Goal: Use online tool/utility: Utilize a website feature to perform a specific function

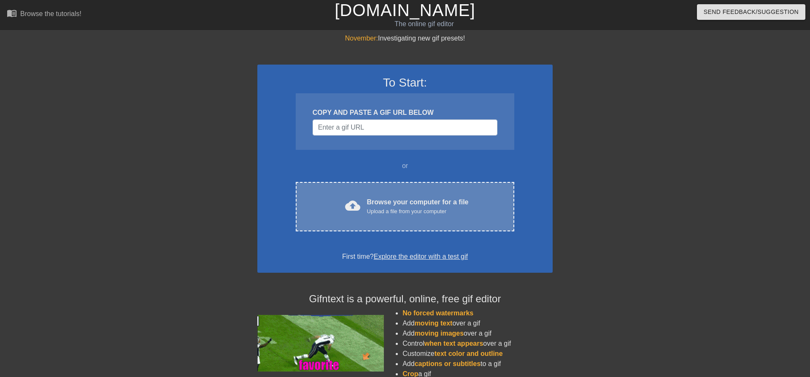
click at [403, 196] on div "cloud_upload Browse your computer for a file Upload a file from your computer C…" at bounding box center [405, 206] width 219 height 49
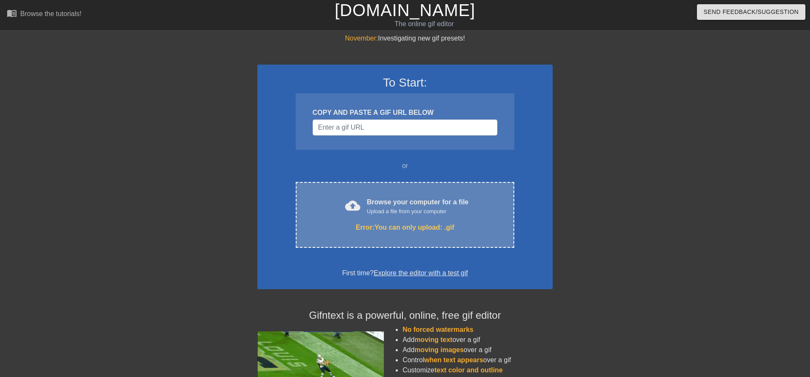
click at [388, 228] on div "Error: You can only upload: .gif" at bounding box center [404, 227] width 183 height 10
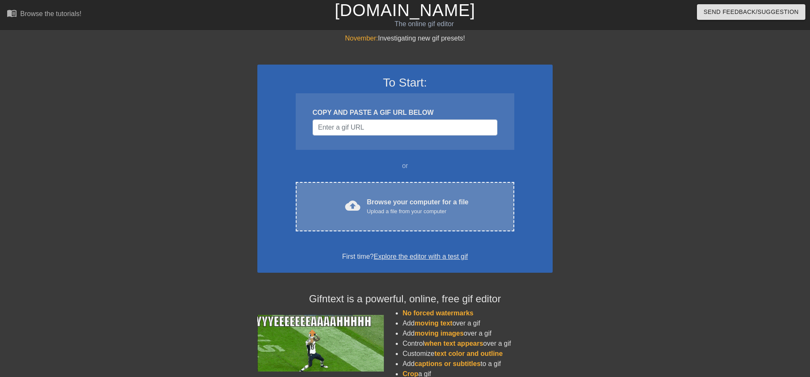
click at [383, 203] on div "Browse your computer for a file Upload a file from your computer" at bounding box center [418, 206] width 102 height 19
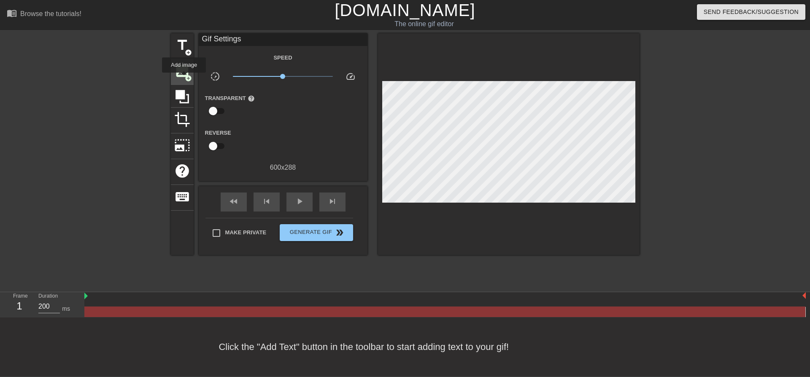
click at [184, 78] on div "image add_circle" at bounding box center [182, 72] width 23 height 26
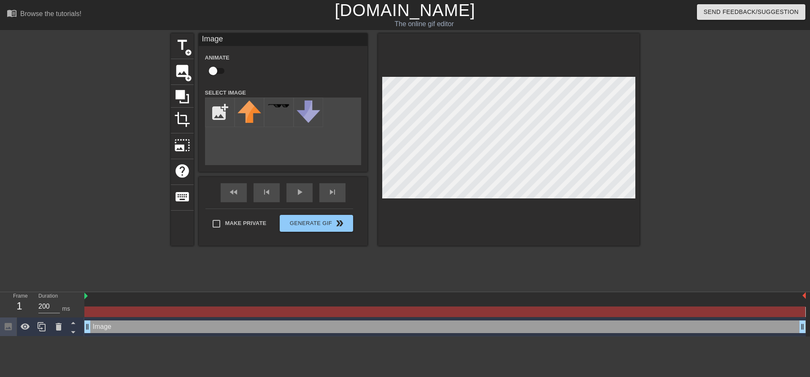
click at [135, 329] on div "Image drag_handle drag_handle" at bounding box center [444, 326] width 721 height 13
click at [277, 114] on div at bounding box center [279, 112] width 30 height 30
click at [251, 118] on img at bounding box center [250, 111] width 24 height 22
click at [182, 48] on span "title" at bounding box center [182, 45] width 16 height 16
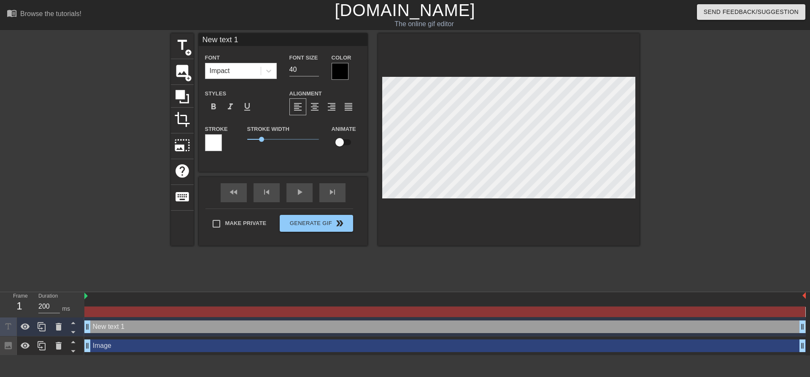
scroll to position [0, 1]
type input "New text"
type textarea "New text"
type input "New text"
type textarea "New text"
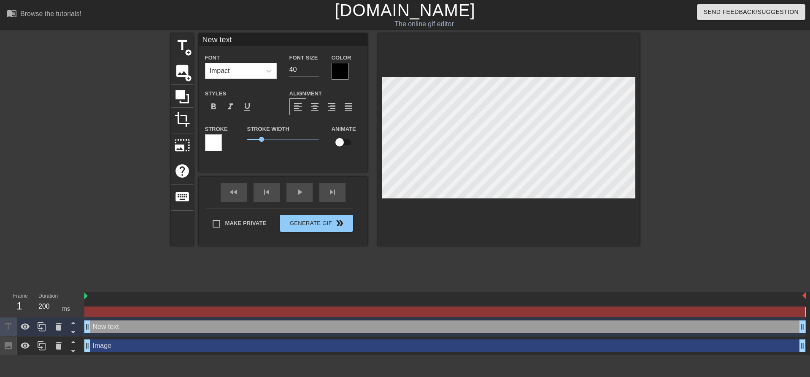
type input "New tex"
type textarea "New tex"
type input "New te"
type textarea "New te"
type input "New t"
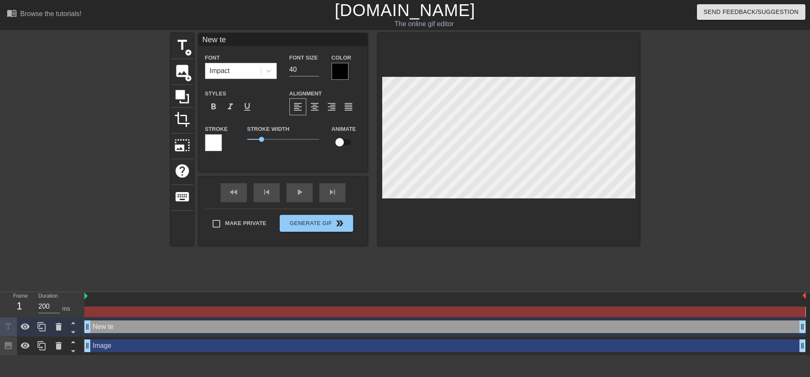
type textarea "New t"
type input "New"
type textarea "New"
type input "New"
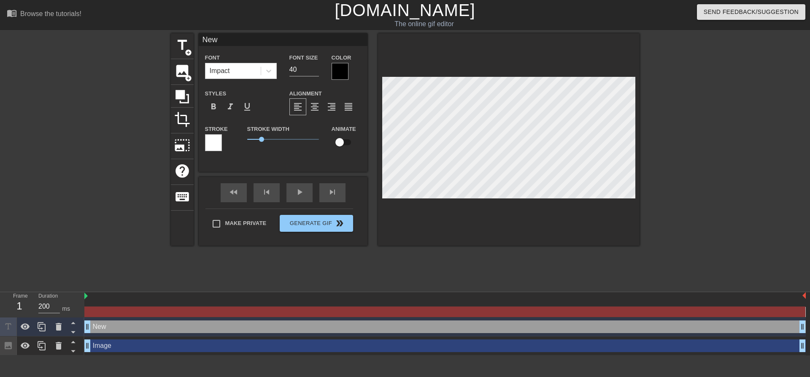
type textarea "New"
type input "Ne"
type textarea "Ne"
type input "N"
type textarea "N"
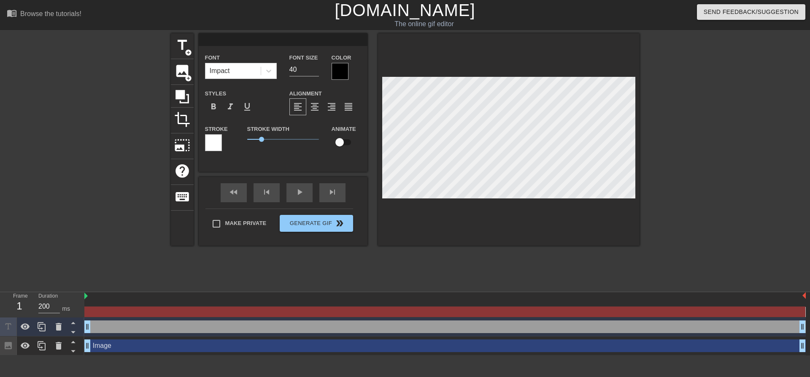
type input "F"
type textarea "F"
type input "Fo"
type textarea "Fo"
type input "Fol"
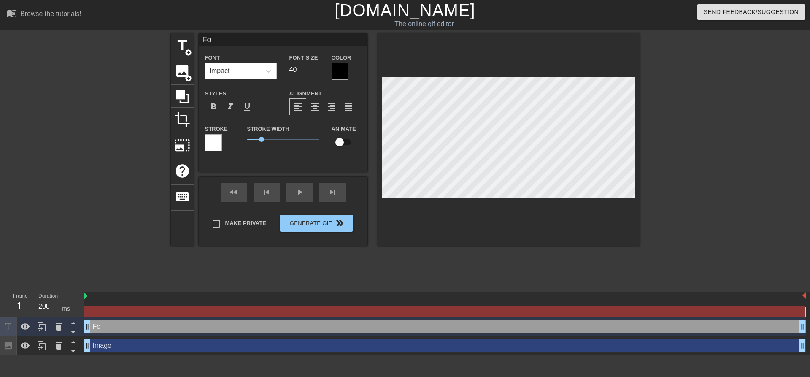
type textarea "Fol"
type input "Foll"
type textarea "Foll"
type input "Follo"
type textarea "Follo"
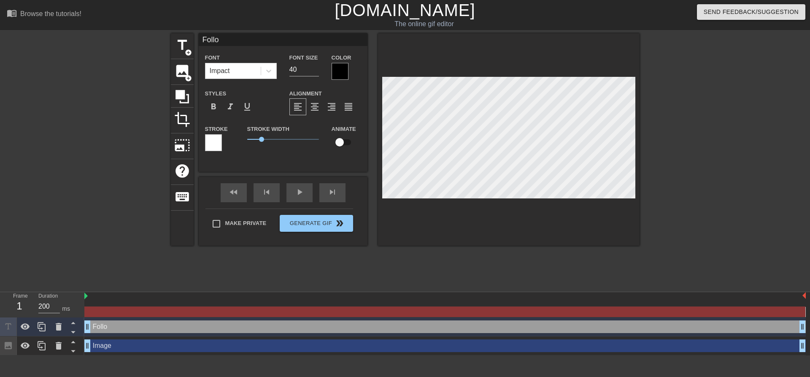
type input "Follow"
type textarea "Follow"
type input "Follow"
type textarea "Follow"
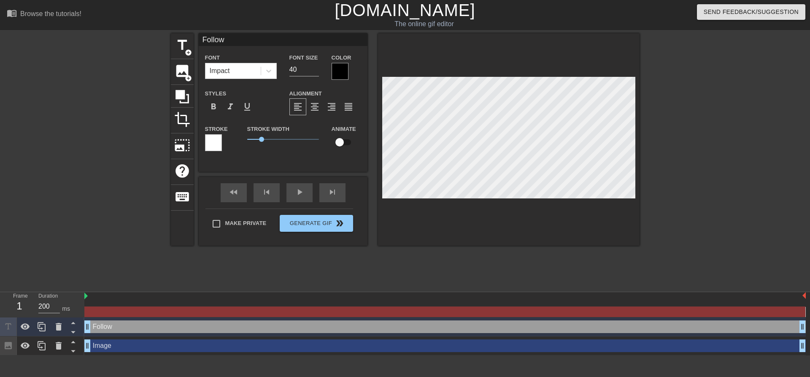
type input "Follow h"
type textarea "Follow h"
type input "Follow he"
type textarea "Follow he"
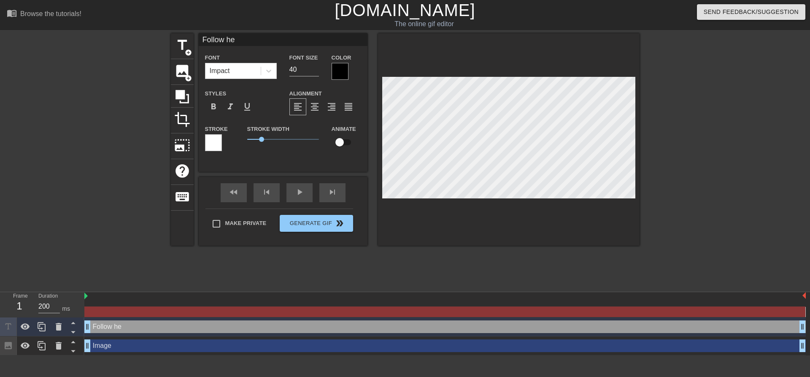
type input "Follow her"
type textarea "Follow her"
type input "Follow here"
type textarea "Follow here"
click at [340, 73] on div at bounding box center [340, 71] width 17 height 17
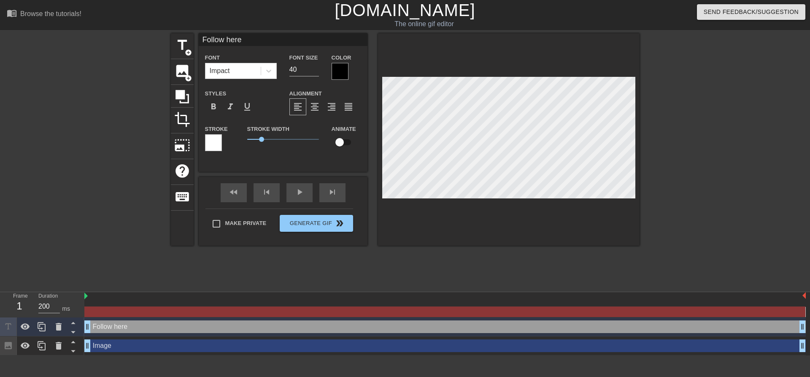
scroll to position [0, 1]
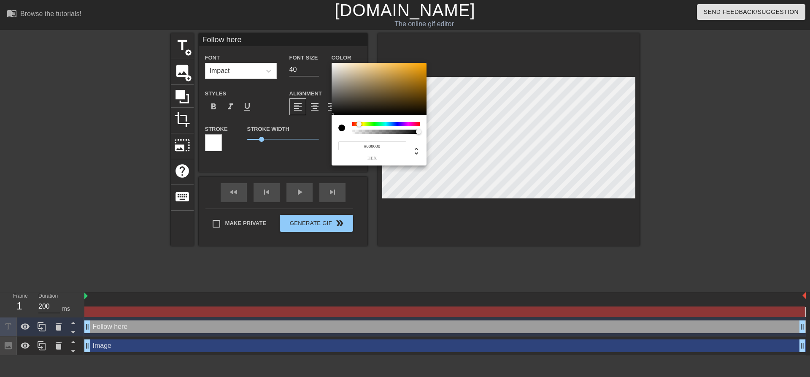
drag, startPoint x: 353, startPoint y: 124, endPoint x: 359, endPoint y: 123, distance: 6.5
click at [359, 123] on div at bounding box center [358, 123] width 5 height 5
type input "#C18921"
click at [410, 76] on div at bounding box center [379, 89] width 95 height 52
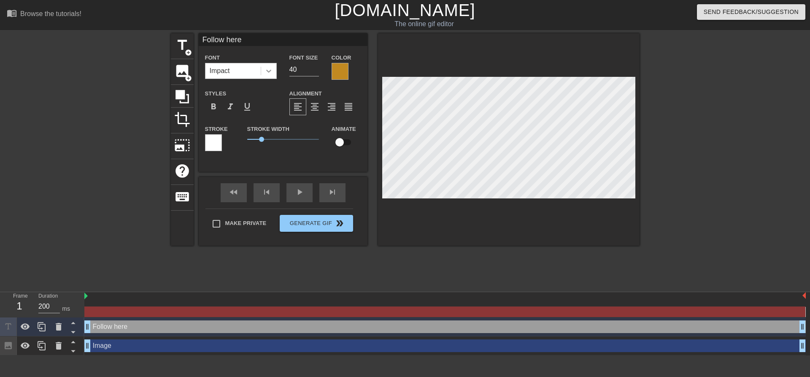
click at [262, 69] on div at bounding box center [268, 70] width 15 height 15
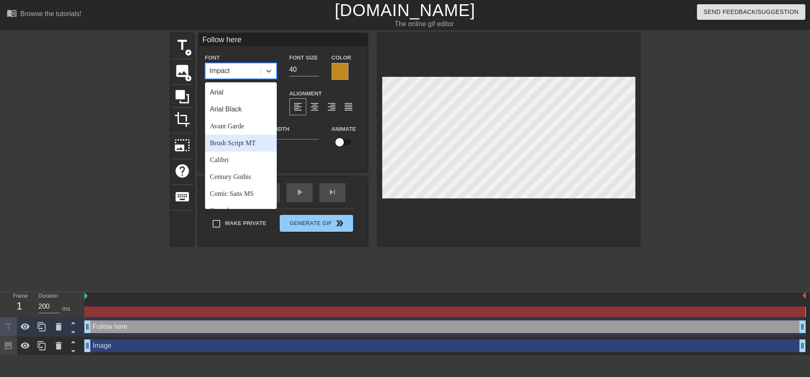
click at [240, 142] on div "Brush Script MT" at bounding box center [241, 143] width 72 height 17
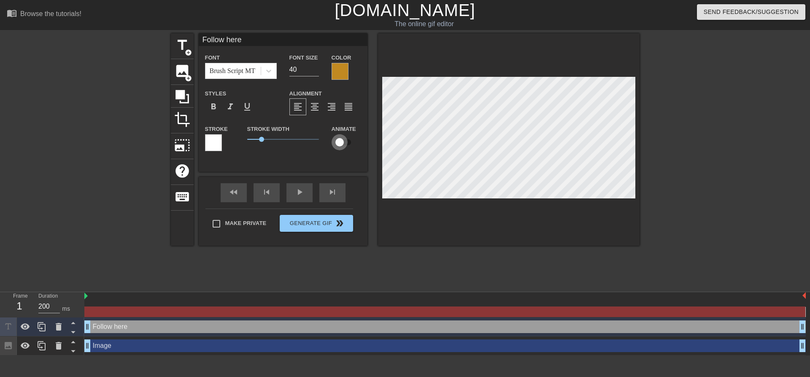
click at [340, 142] on input "checkbox" at bounding box center [340, 142] width 48 height 16
checkbox input "true"
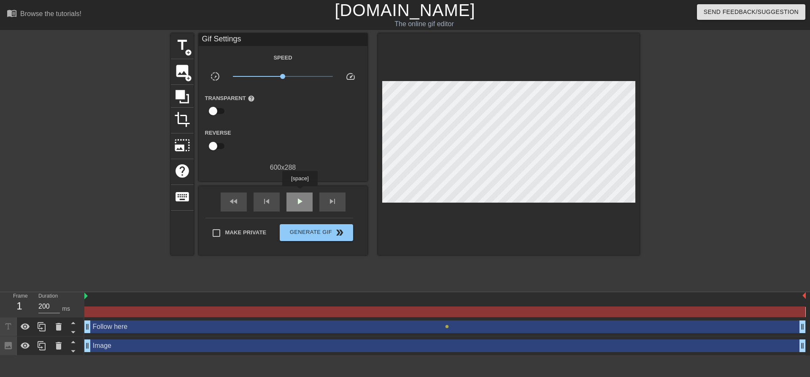
click at [300, 192] on div "play_arrow" at bounding box center [299, 201] width 26 height 19
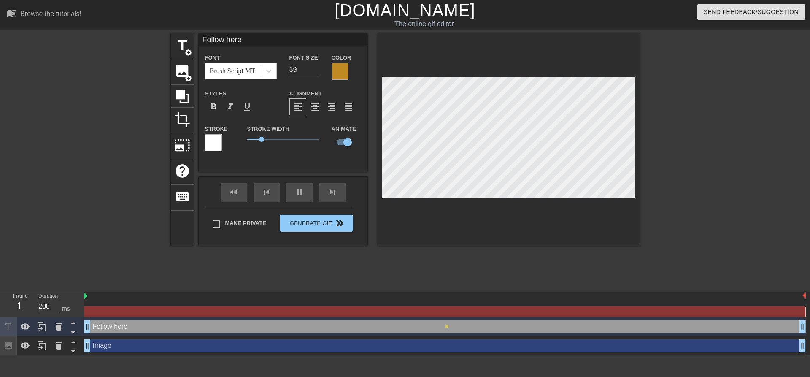
click at [315, 71] on input "39" at bounding box center [304, 69] width 30 height 13
click at [315, 71] on input "38" at bounding box center [304, 69] width 30 height 13
click at [315, 71] on input "37" at bounding box center [304, 69] width 30 height 13
click at [315, 71] on input "36" at bounding box center [304, 69] width 30 height 13
click at [315, 71] on input "35" at bounding box center [304, 69] width 30 height 13
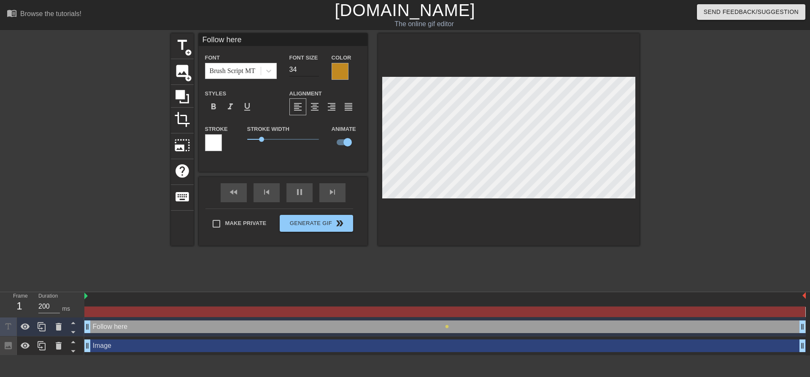
click at [315, 71] on input "34" at bounding box center [304, 69] width 30 height 13
type input "33"
click at [315, 71] on input "33" at bounding box center [304, 69] width 30 height 13
click at [216, 143] on div at bounding box center [213, 142] width 17 height 17
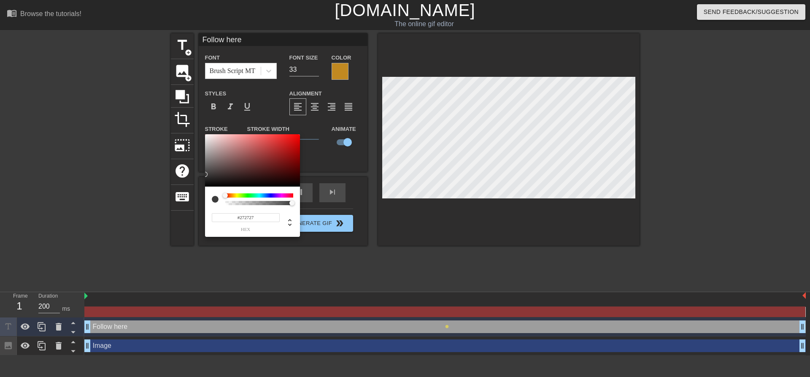
type input "#252525"
drag, startPoint x: 208, startPoint y: 182, endPoint x: 201, endPoint y: 179, distance: 8.1
click at [205, 179] on div at bounding box center [252, 160] width 95 height 52
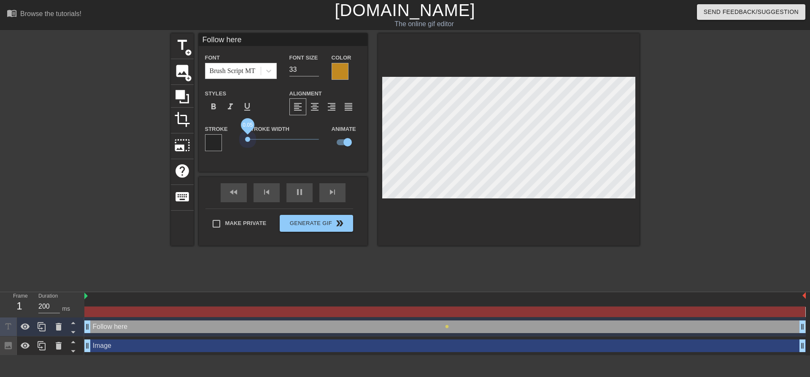
drag, startPoint x: 260, startPoint y: 139, endPoint x: 248, endPoint y: 136, distance: 13.1
click at [248, 136] on span "0.05" at bounding box center [283, 139] width 72 height 10
click at [291, 160] on div "Follow here Font Brush Script MT Font Size 33 Color Styles format_bold format_i…" at bounding box center [283, 102] width 169 height 138
click at [346, 144] on input "checkbox" at bounding box center [348, 142] width 48 height 16
click at [345, 143] on input "checkbox" at bounding box center [340, 142] width 48 height 16
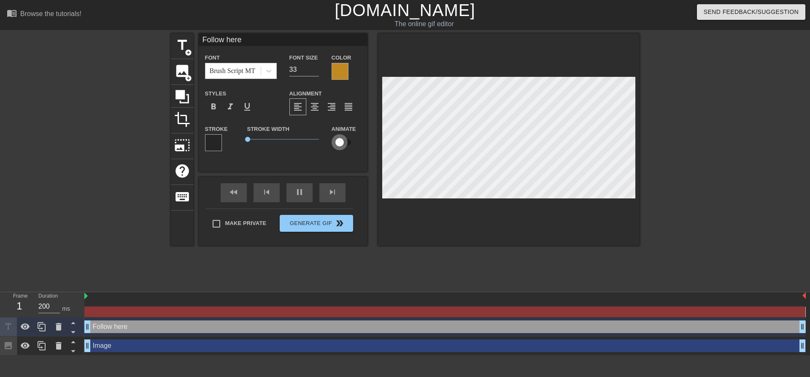
checkbox input "true"
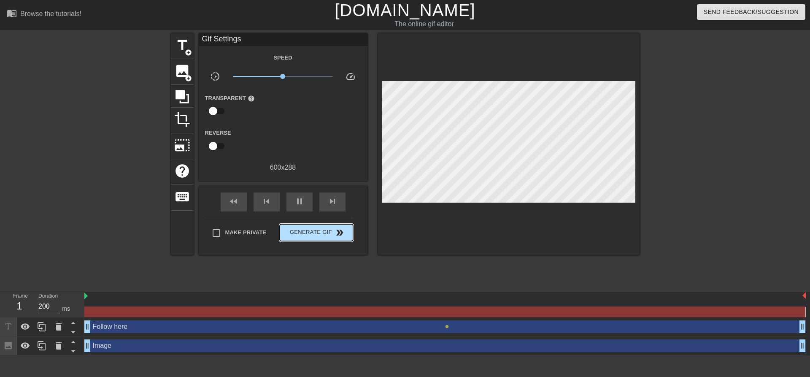
click at [317, 221] on div "Make Private Generate Gif double_arrow" at bounding box center [279, 234] width 148 height 33
click at [321, 233] on span "Generate Gif double_arrow" at bounding box center [316, 232] width 66 height 10
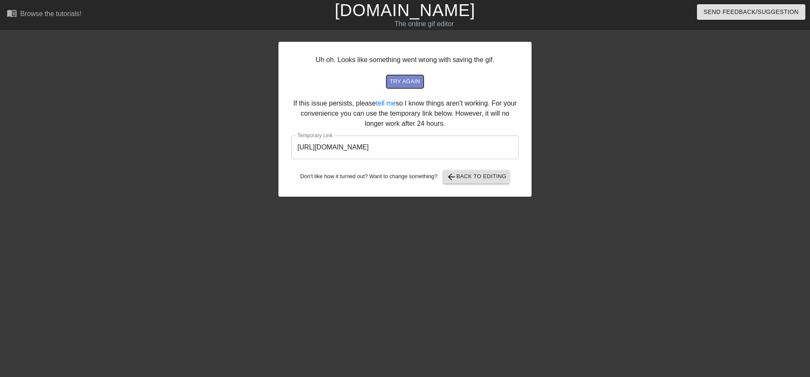
click at [403, 81] on span "try again" at bounding box center [405, 82] width 30 height 10
click at [467, 181] on span "arrow_back Back to Editing" at bounding box center [476, 177] width 60 height 10
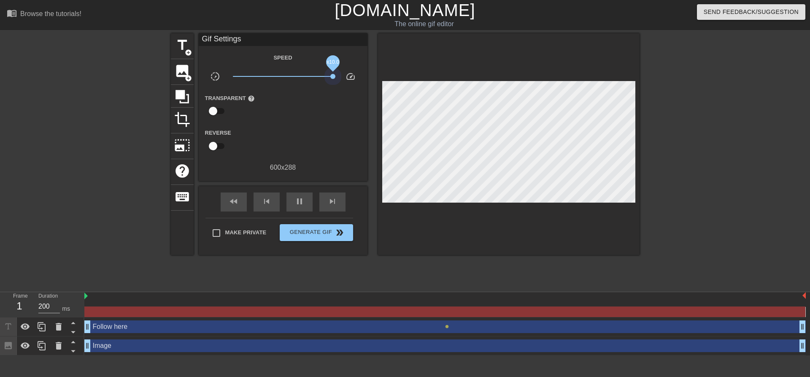
drag, startPoint x: 283, startPoint y: 78, endPoint x: 377, endPoint y: 75, distance: 94.1
click at [377, 75] on div "title add_circle image add_circle crop photo_size_select_large help keyboard Gi…" at bounding box center [405, 143] width 469 height 221
click at [322, 232] on span "Generate Gif double_arrow" at bounding box center [316, 232] width 66 height 10
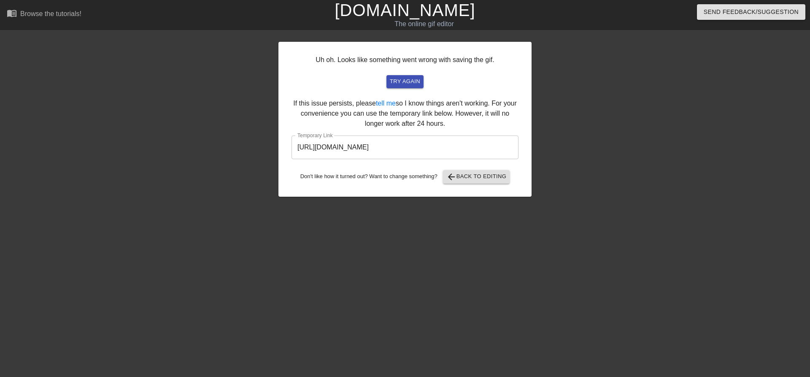
click at [323, 151] on input "[URL][DOMAIN_NAME]" at bounding box center [405, 147] width 227 height 24
drag, startPoint x: 477, startPoint y: 147, endPoint x: 252, endPoint y: 148, distance: 225.3
click at [292, 148] on input "[URL][DOMAIN_NAME]" at bounding box center [405, 147] width 227 height 24
